Goal: Task Accomplishment & Management: Use online tool/utility

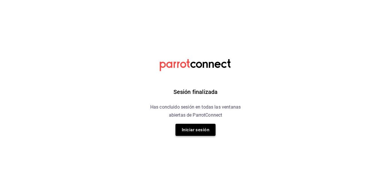
click at [194, 135] on button "Iniciar sesión" at bounding box center [196, 130] width 40 height 12
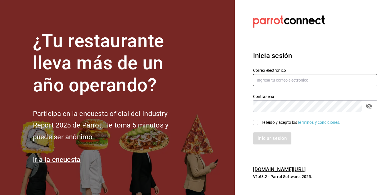
type input "[EMAIL_ADDRESS][DOMAIN_NAME]"
click at [258, 119] on span "He leído y acepto los Términos y condiciones." at bounding box center [299, 122] width 83 height 6
click at [258, 119] on input "He leído y acepto los Términos y condiciones." at bounding box center [255, 121] width 5 height 5
checkbox input "true"
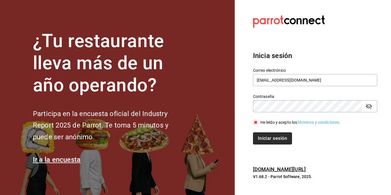
click at [265, 140] on button "Iniciar sesión" at bounding box center [272, 138] width 39 height 12
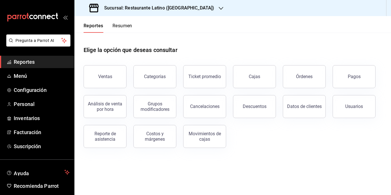
click at [122, 26] on button "Resumen" at bounding box center [123, 28] width 20 height 10
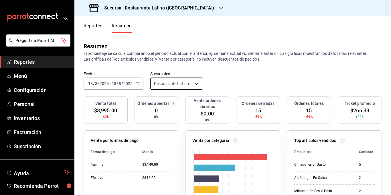
click at [193, 82] on body "Pregunta a Parrot AI Reportes Menú Configuración Personal Inventarios Facturaci…" at bounding box center [195, 97] width 391 height 195
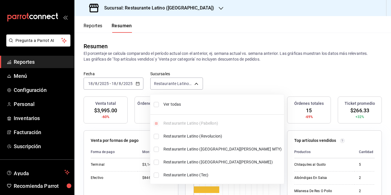
click at [192, 101] on li "Ver todas" at bounding box center [217, 104] width 134 height 15
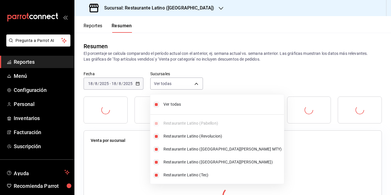
type input "[object Object],[object Object],[object Object],[object Object],[object Object]"
checkbox input "true"
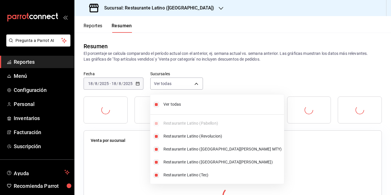
checkbox input "true"
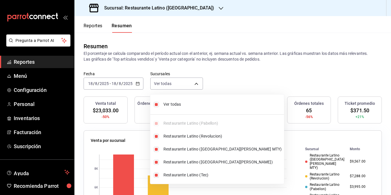
click at [175, 58] on div at bounding box center [195, 97] width 391 height 195
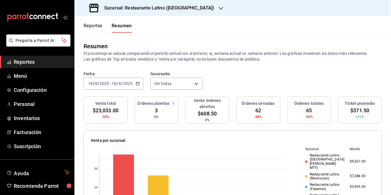
click at [175, 58] on p "El porcentaje se calcula comparando el período actual con el anterior, ej. sema…" at bounding box center [233, 55] width 299 height 11
click at [34, 61] on span "Reportes" at bounding box center [42, 62] width 56 height 8
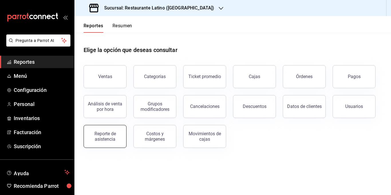
click at [103, 136] on div "Reporte de asistencia" at bounding box center [105, 136] width 36 height 11
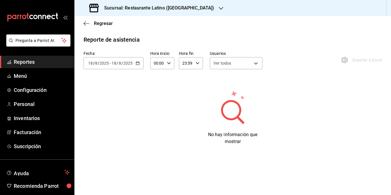
click at [138, 65] on div "2025-08-18 18 / 8 / 2025 - 2025-08-18 18 / 8 / 2025" at bounding box center [114, 63] width 60 height 12
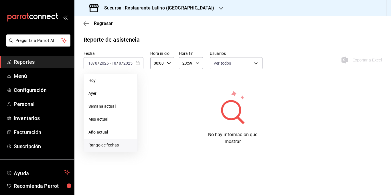
click at [111, 144] on span "Rango de fechas" at bounding box center [111, 145] width 44 height 6
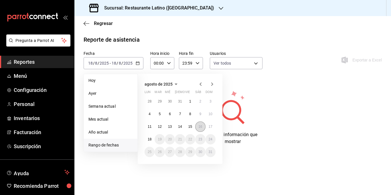
click at [200, 128] on abbr "16" at bounding box center [201, 126] width 4 height 4
click at [152, 137] on button "18" at bounding box center [150, 139] width 10 height 10
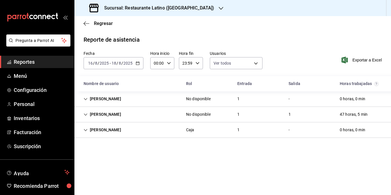
click at [86, 99] on icon "Cell" at bounding box center [85, 99] width 3 height 2
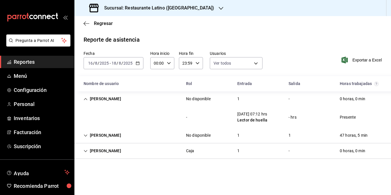
click at [88, 136] on div "Benny Garrocho" at bounding box center [102, 135] width 47 height 11
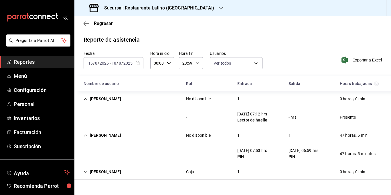
click at [86, 170] on icon "Cell" at bounding box center [86, 172] width 4 height 4
